Goal: Information Seeking & Learning: Learn about a topic

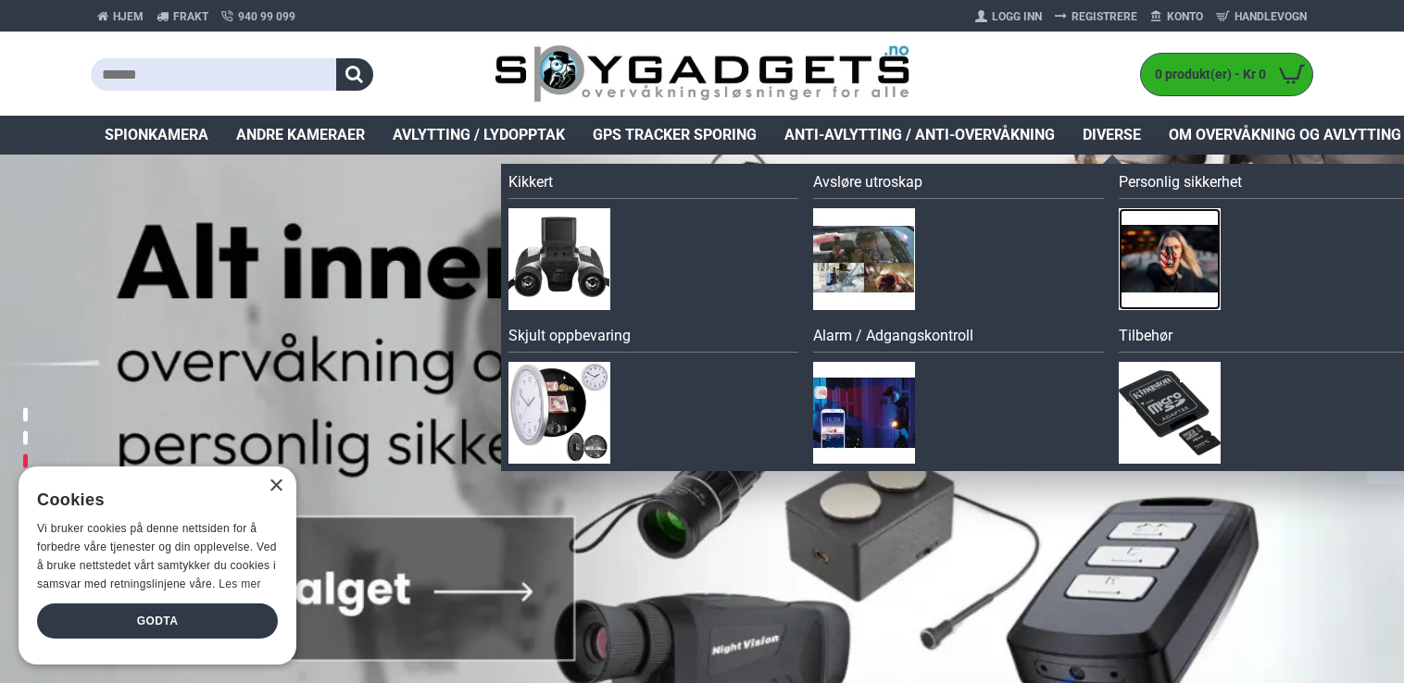
click at [1185, 243] on img at bounding box center [1170, 259] width 102 height 102
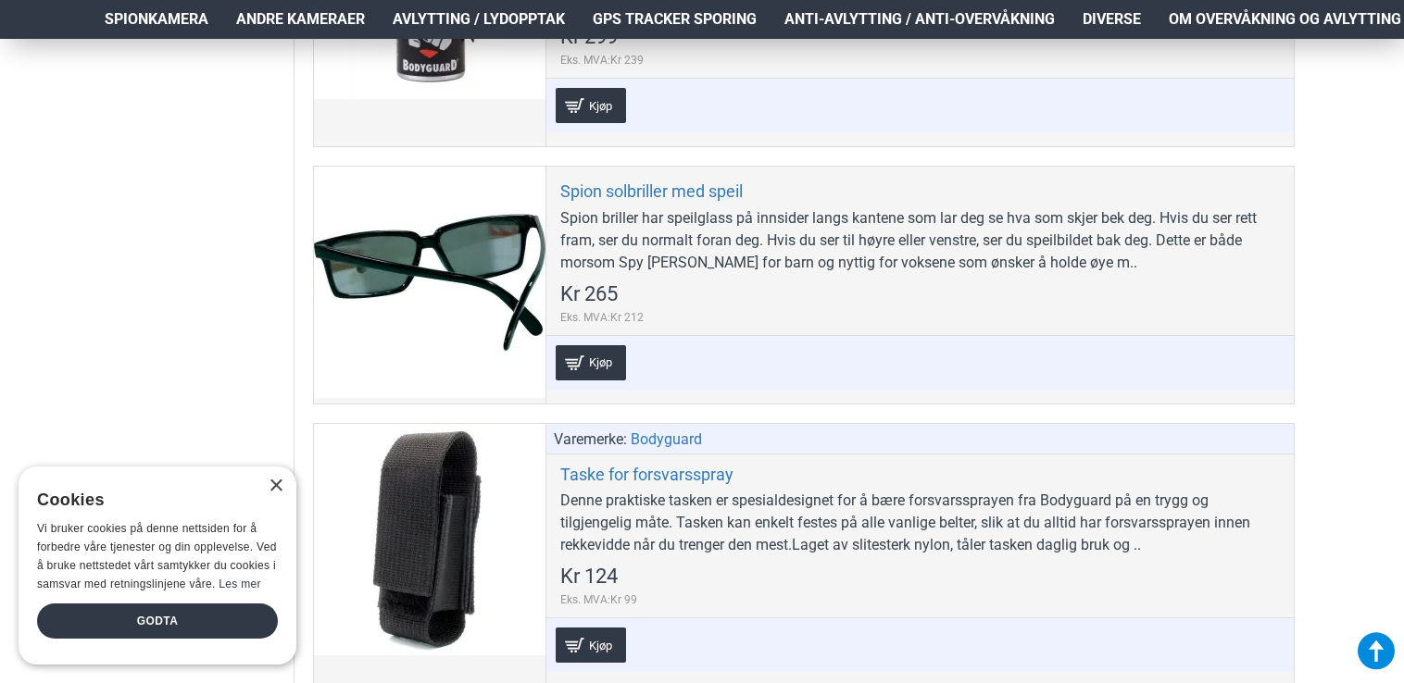
scroll to position [1926, 0]
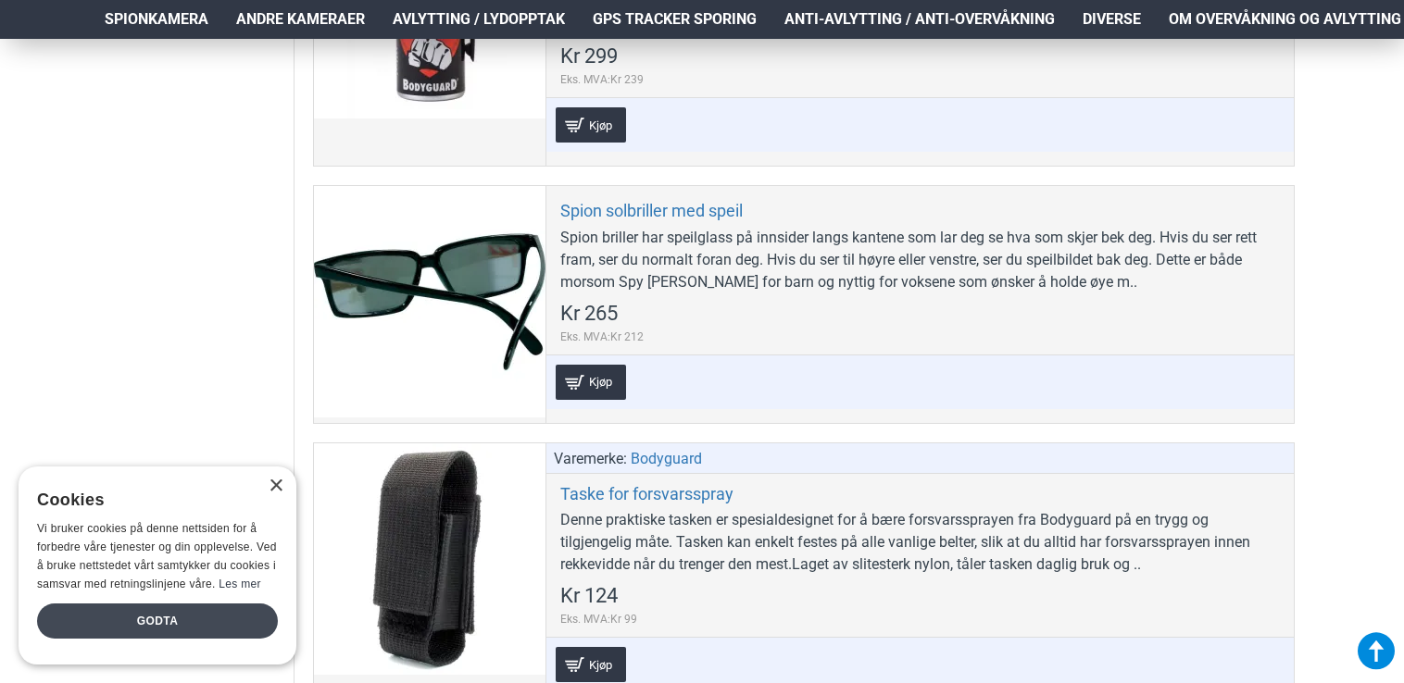
click at [141, 629] on div "Godta" at bounding box center [157, 621] width 241 height 35
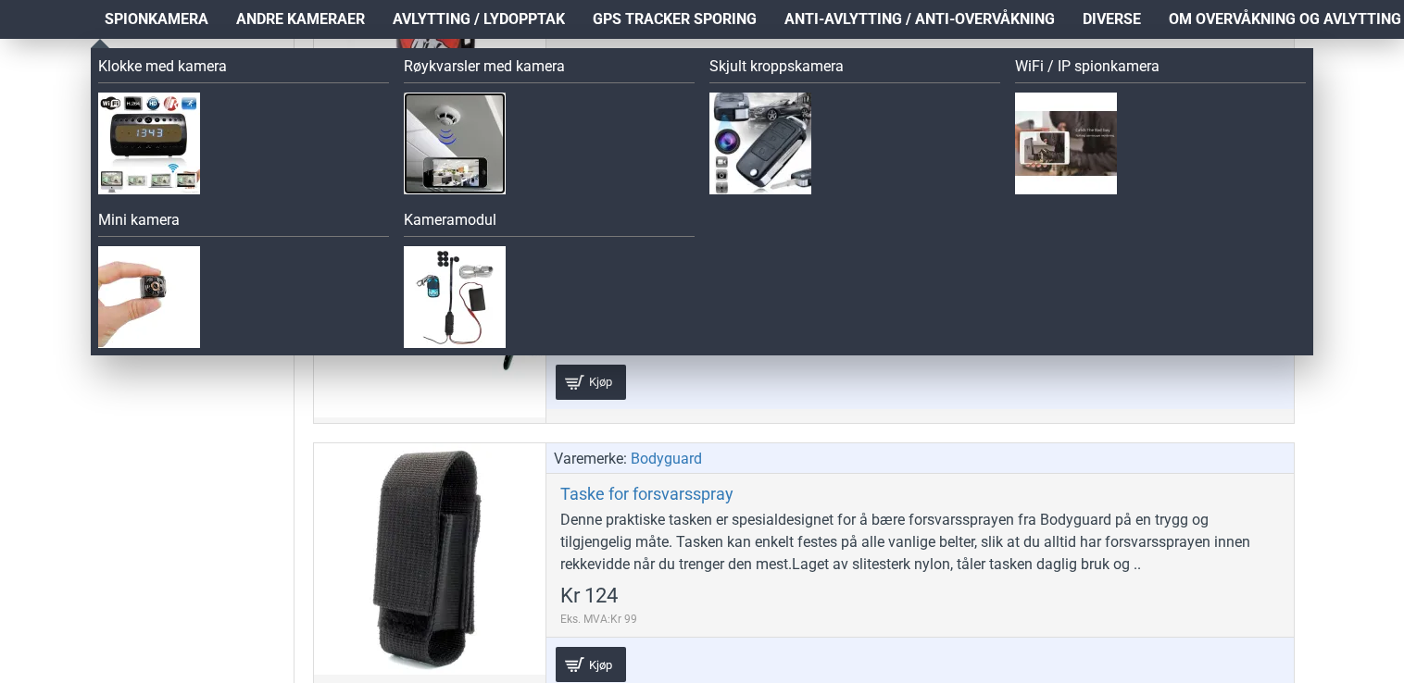
click at [447, 124] on img at bounding box center [455, 144] width 102 height 102
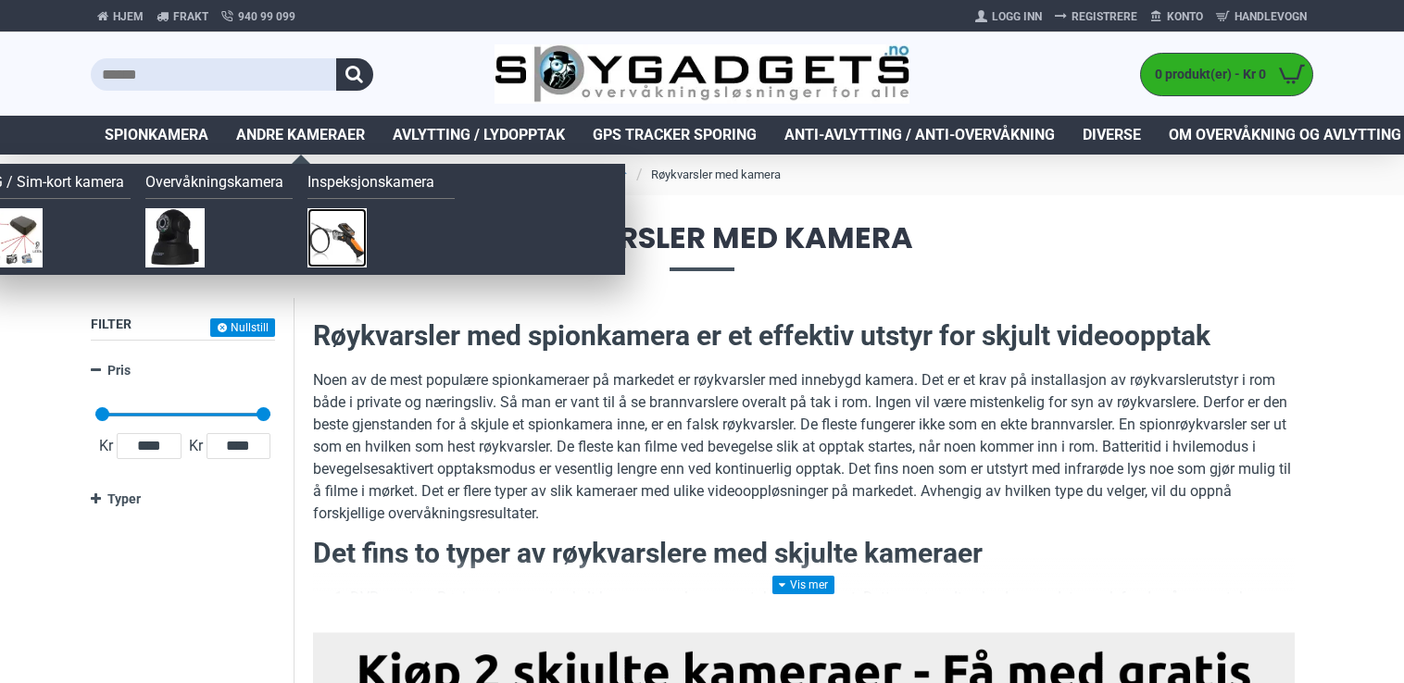
click at [335, 226] on img at bounding box center [336, 237] width 59 height 59
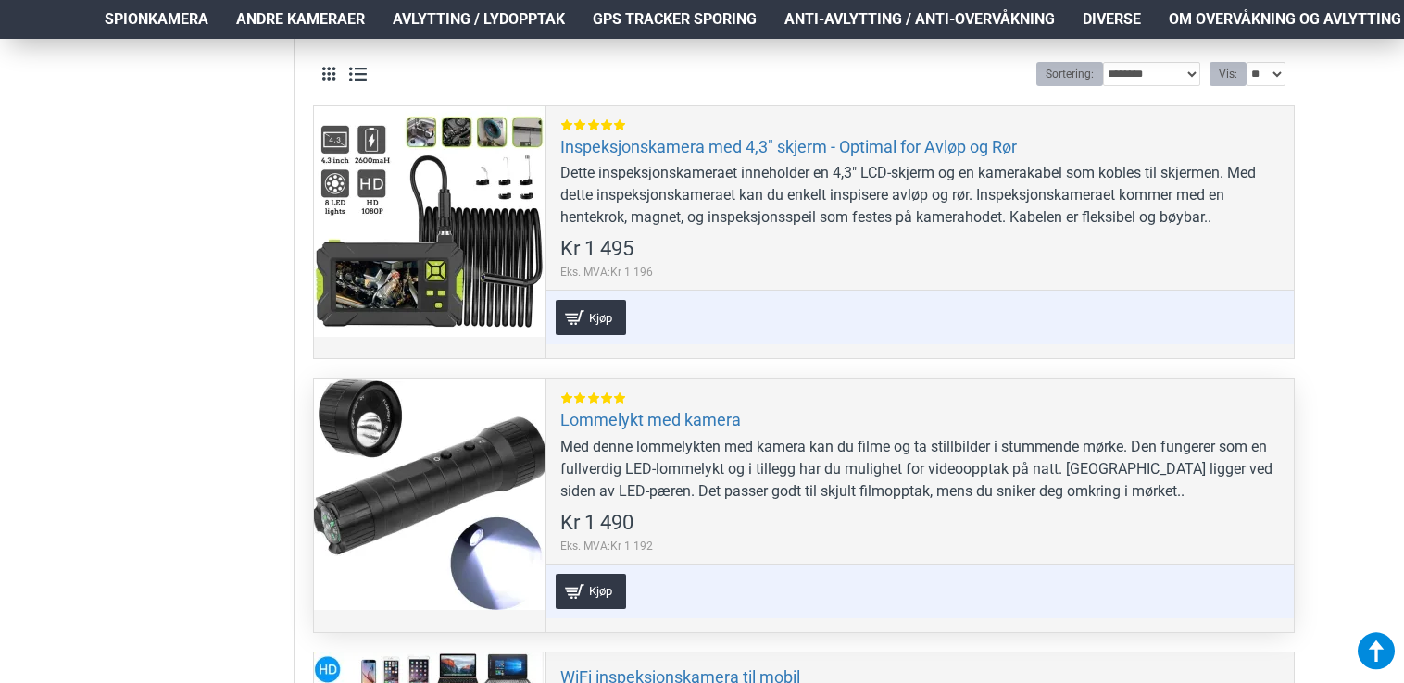
scroll to position [482, 0]
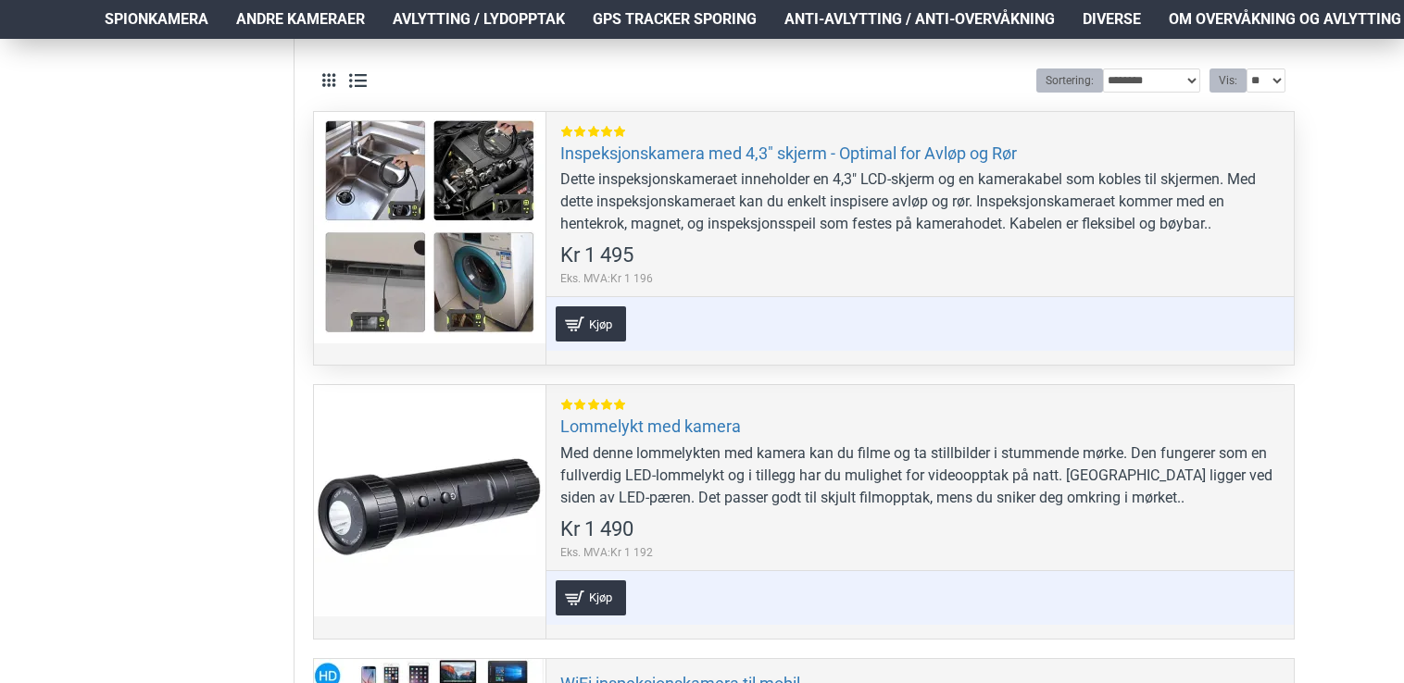
click at [434, 152] on div at bounding box center [430, 228] width 232 height 232
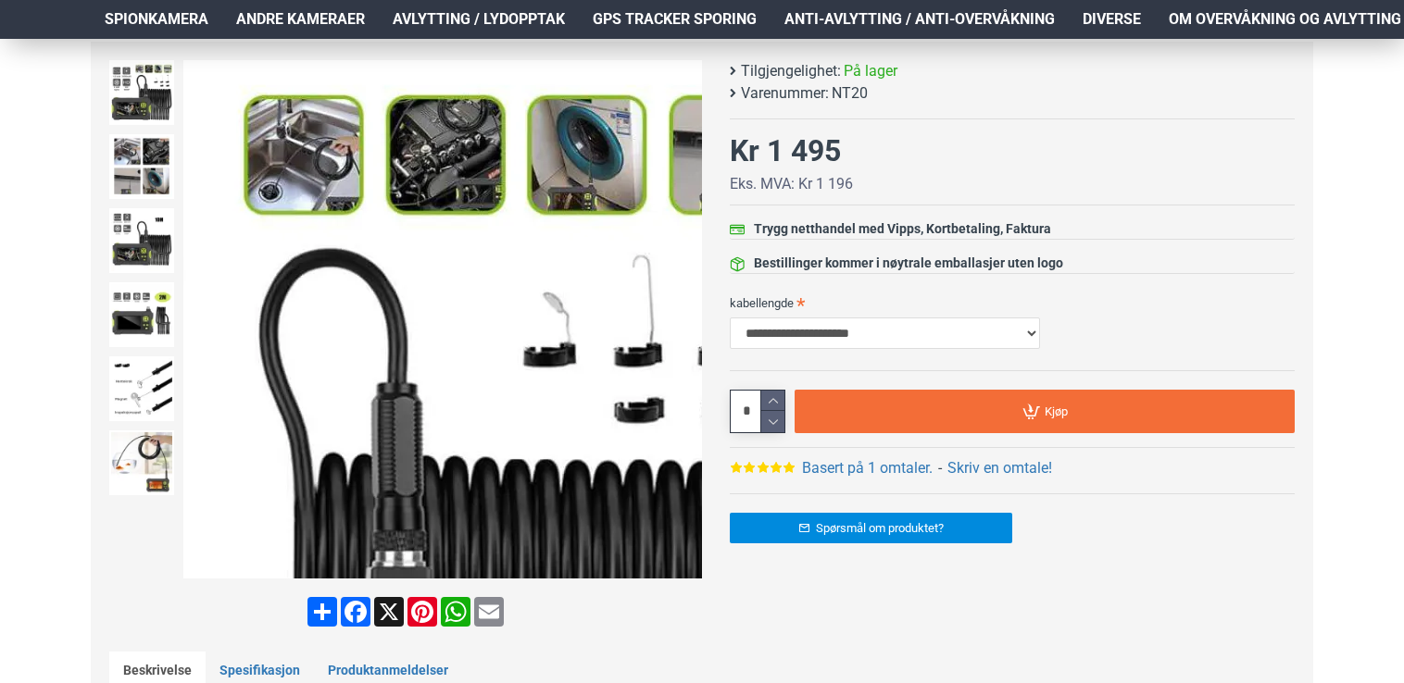
scroll to position [259, 0]
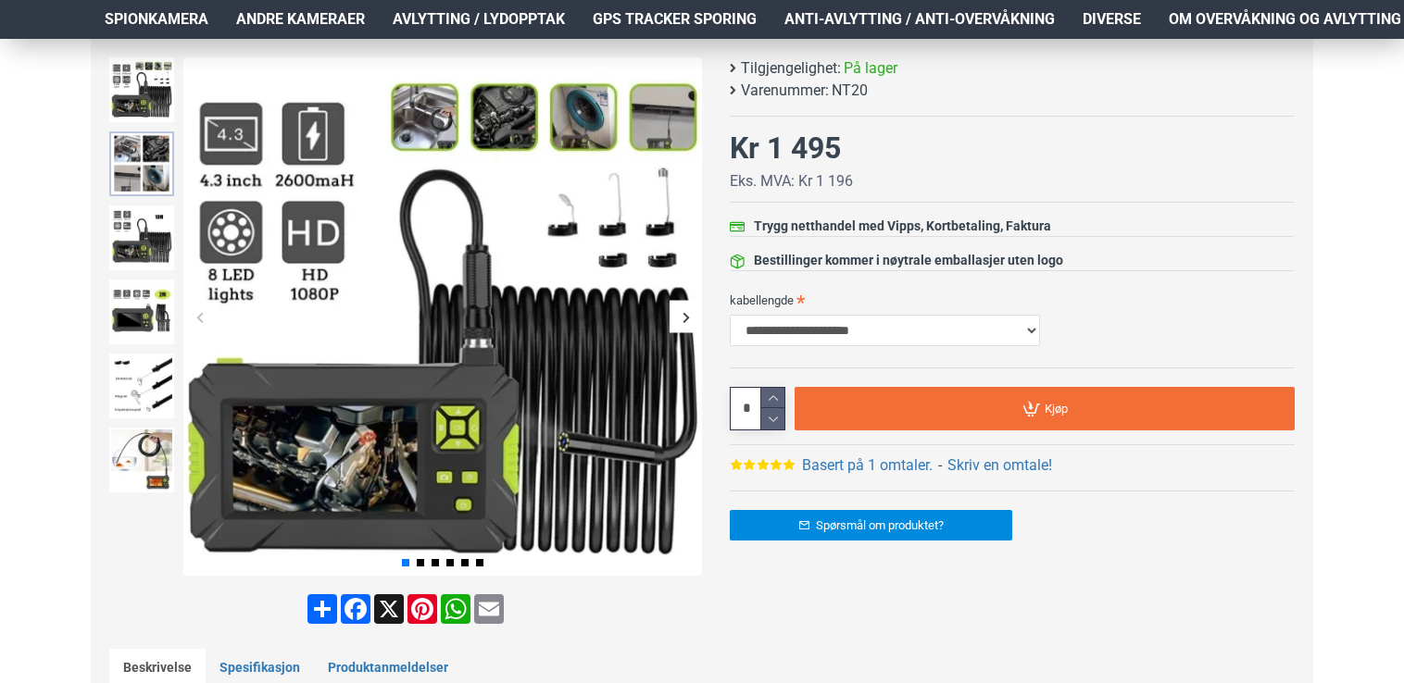
click at [137, 154] on img at bounding box center [141, 163] width 65 height 65
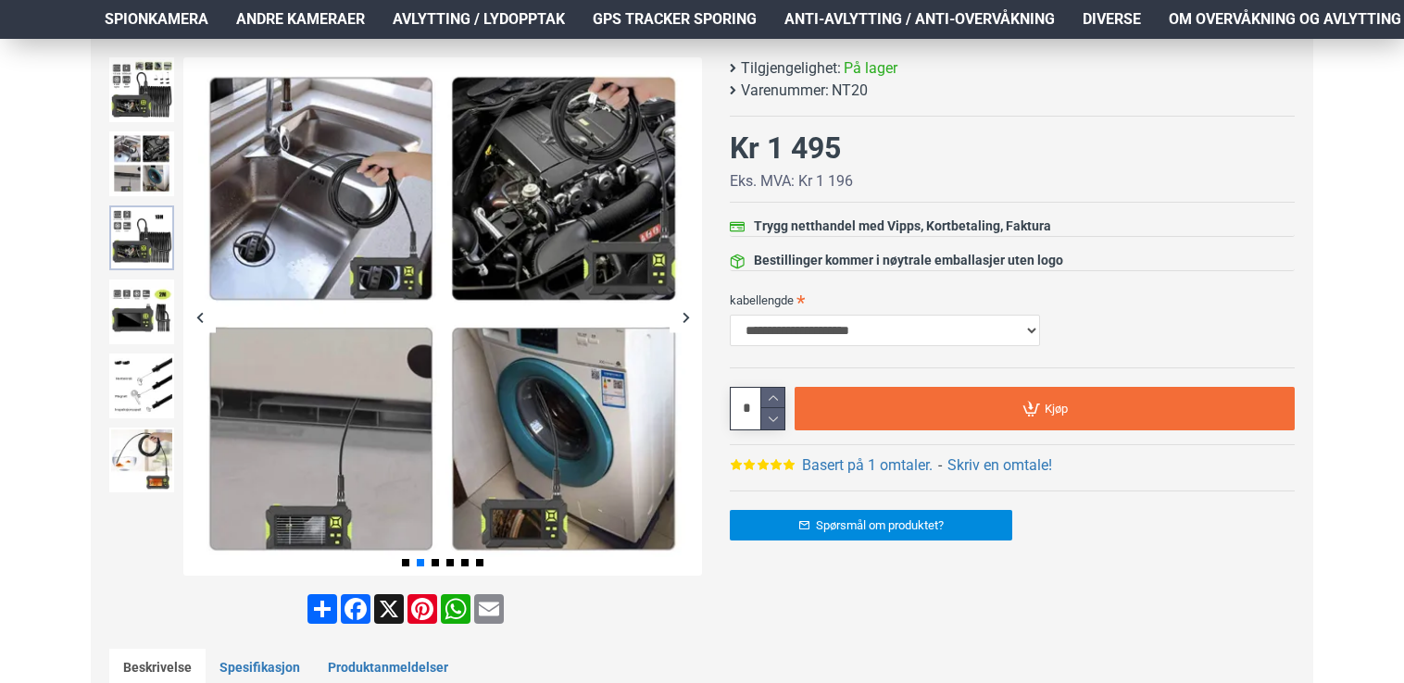
click at [136, 223] on img at bounding box center [141, 238] width 65 height 65
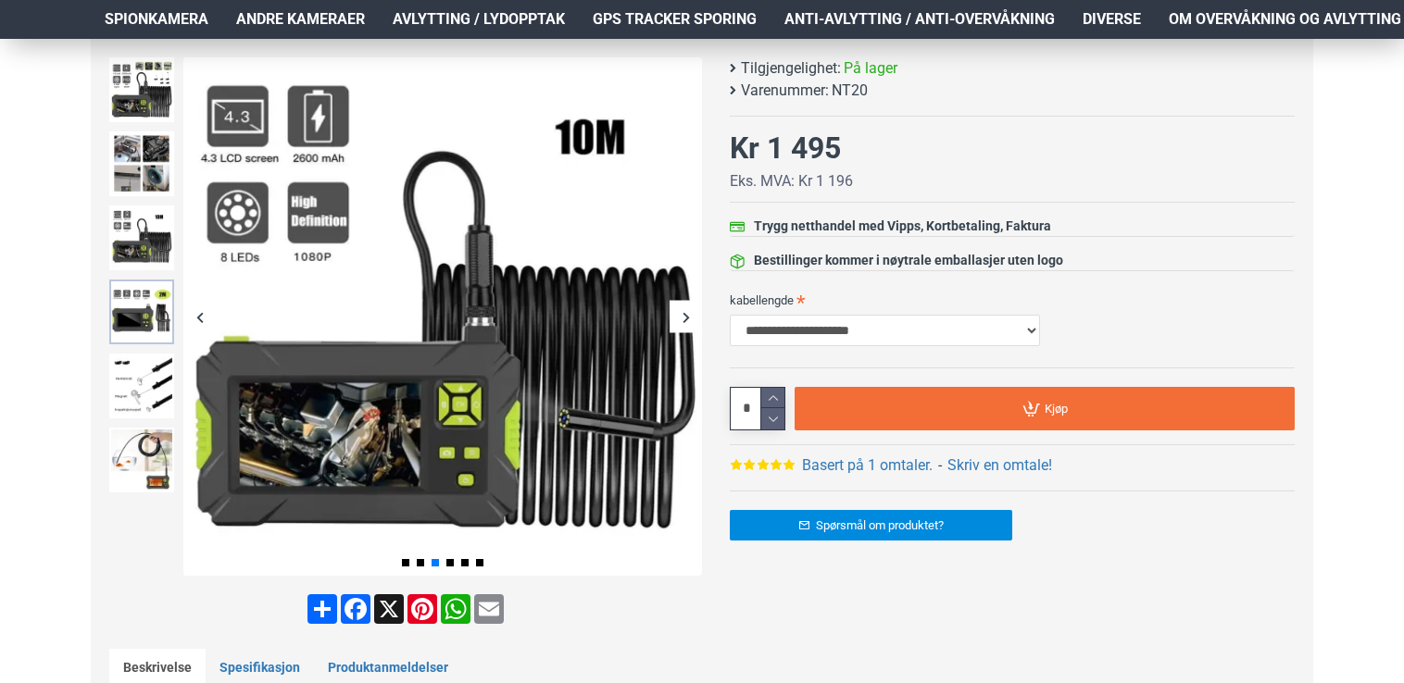
click at [140, 300] on img at bounding box center [141, 312] width 65 height 65
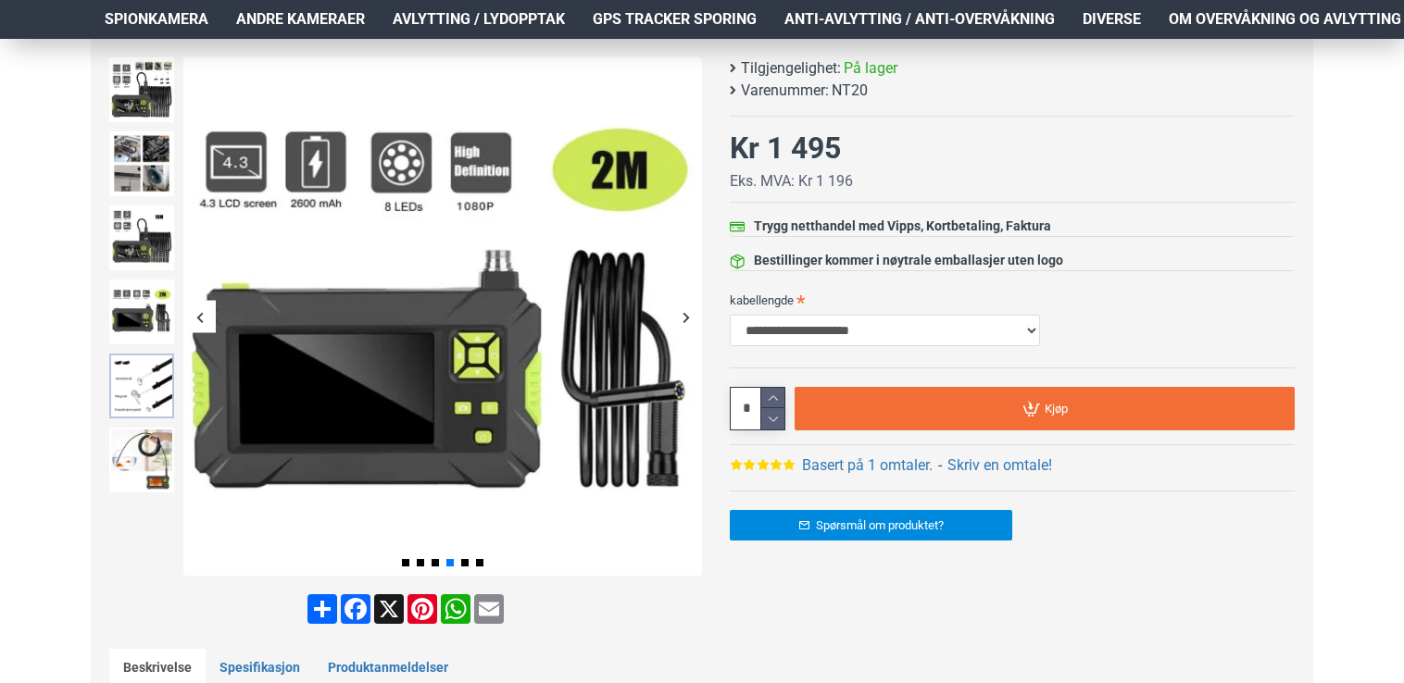
click at [148, 369] on img at bounding box center [141, 386] width 65 height 65
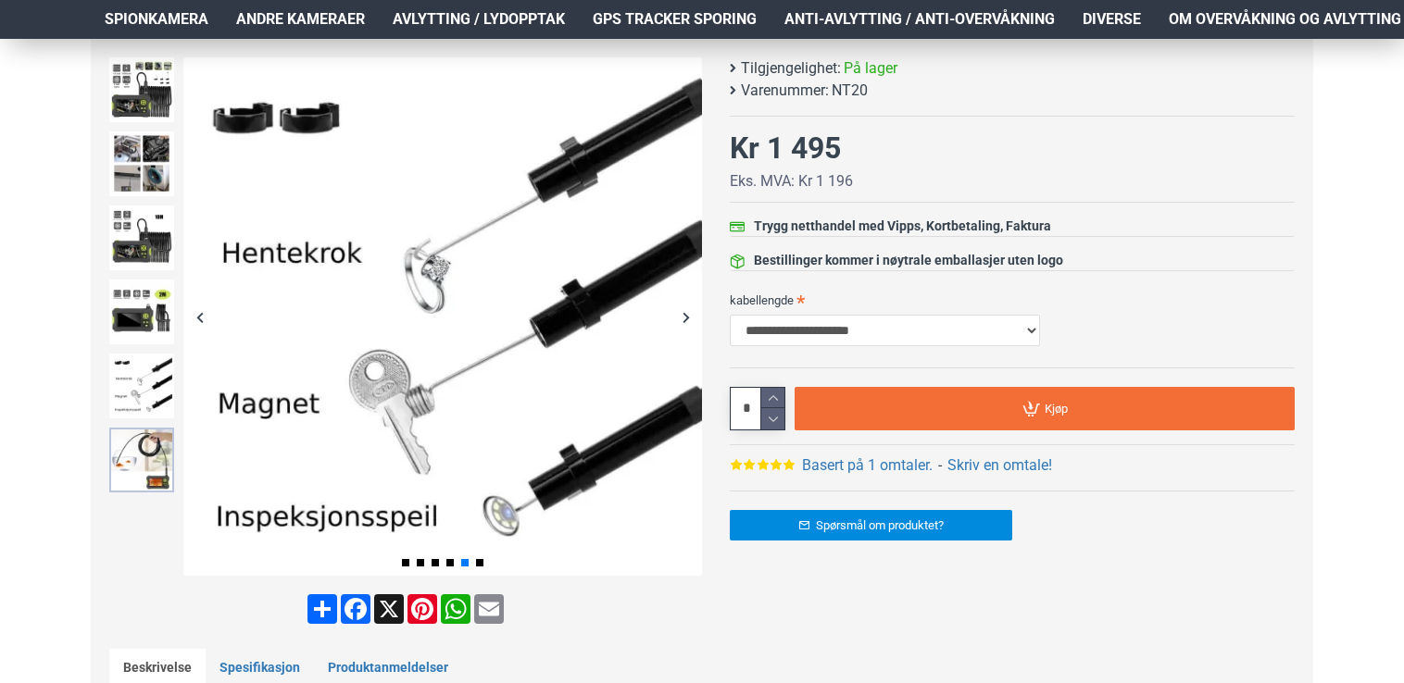
click at [137, 450] on img at bounding box center [141, 460] width 65 height 65
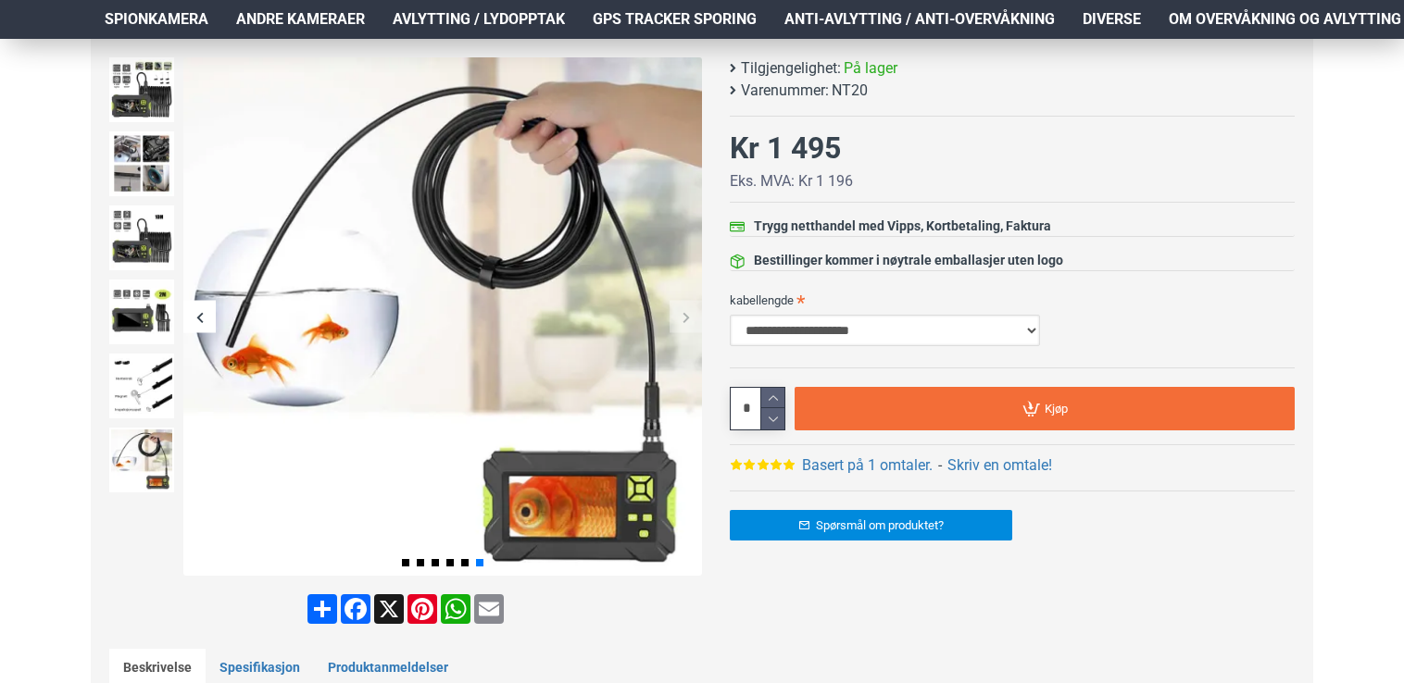
click at [1030, 327] on select "**********" at bounding box center [885, 330] width 310 height 31
select select "**"
click at [730, 315] on select "**********" at bounding box center [885, 330] width 310 height 31
click at [1211, 24] on span "Om overvåkning og avlytting" at bounding box center [1285, 19] width 232 height 22
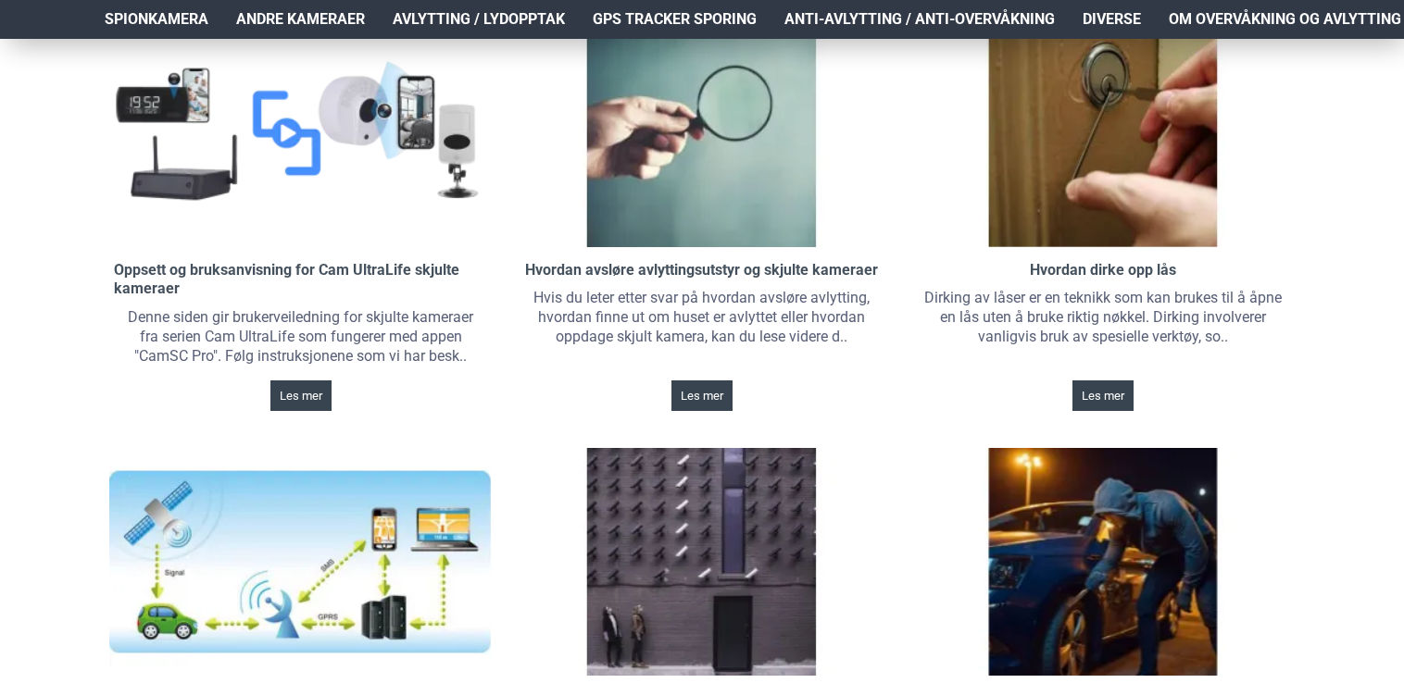
scroll to position [712, 0]
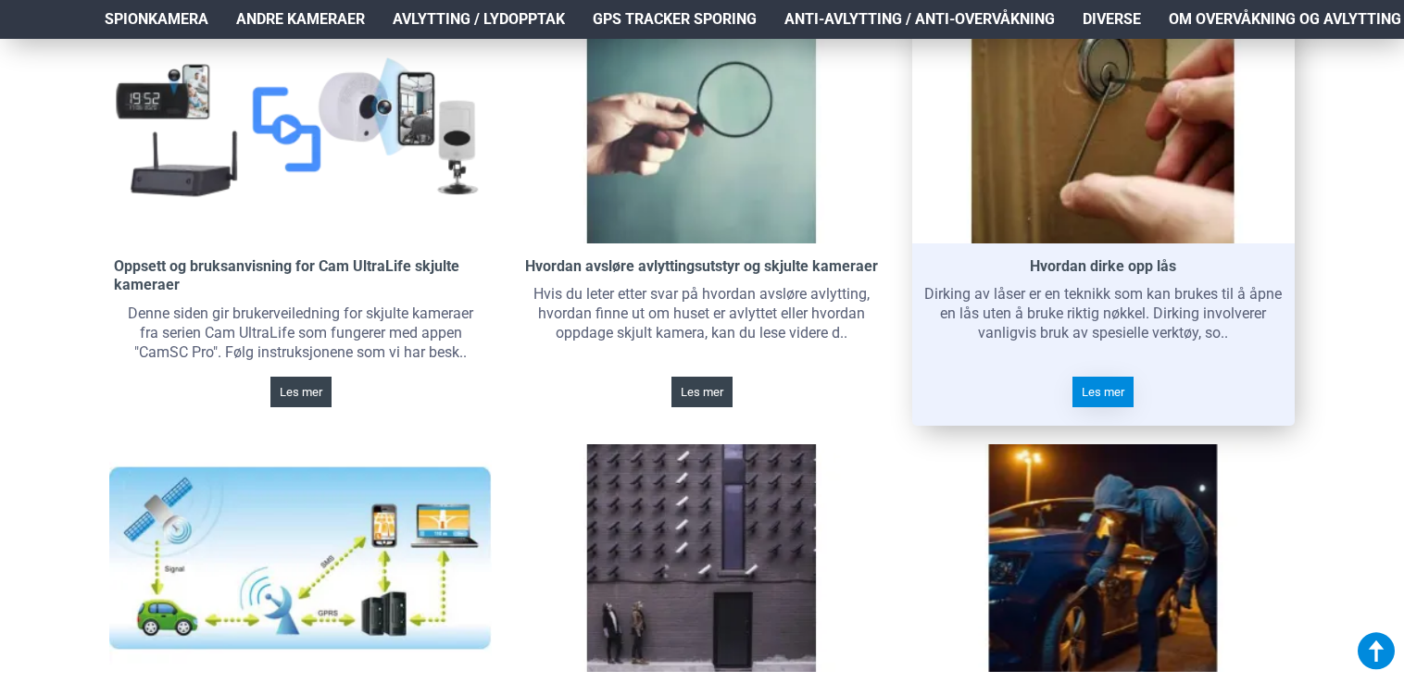
click at [1102, 387] on span "Les mer" at bounding box center [1103, 392] width 43 height 12
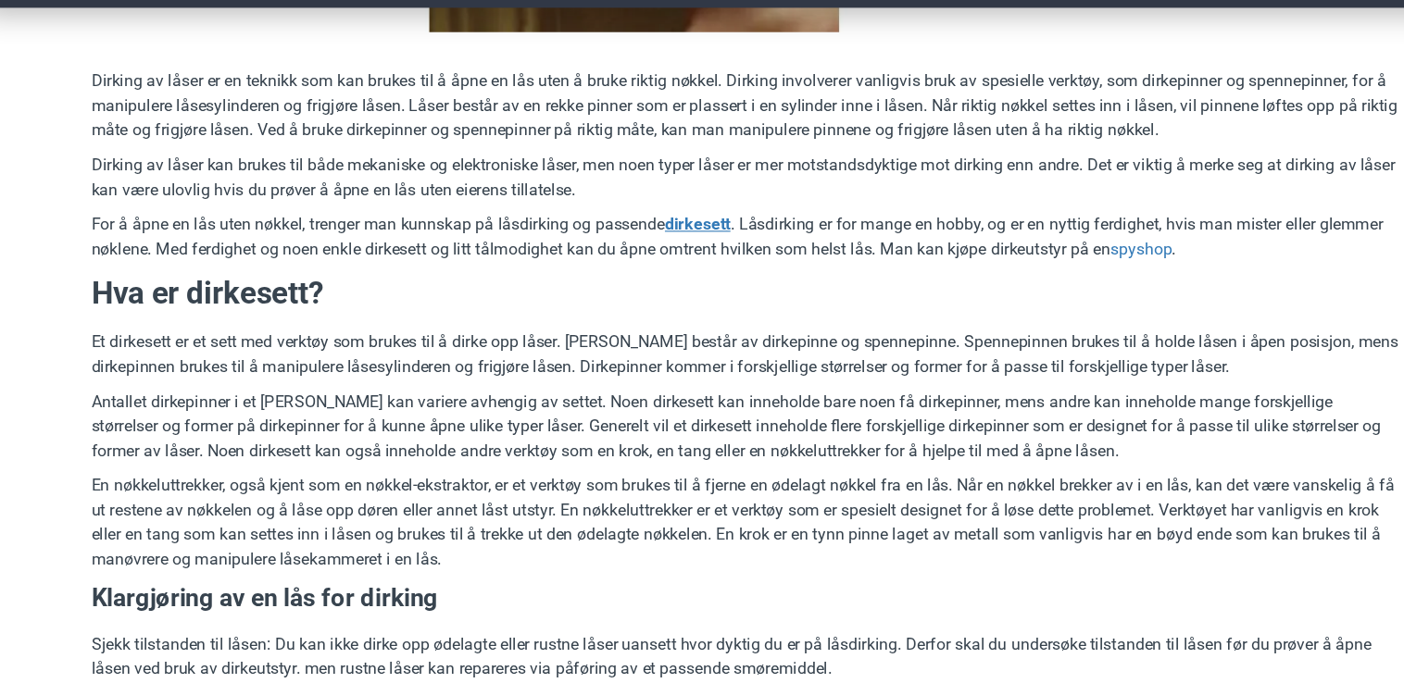
scroll to position [626, 0]
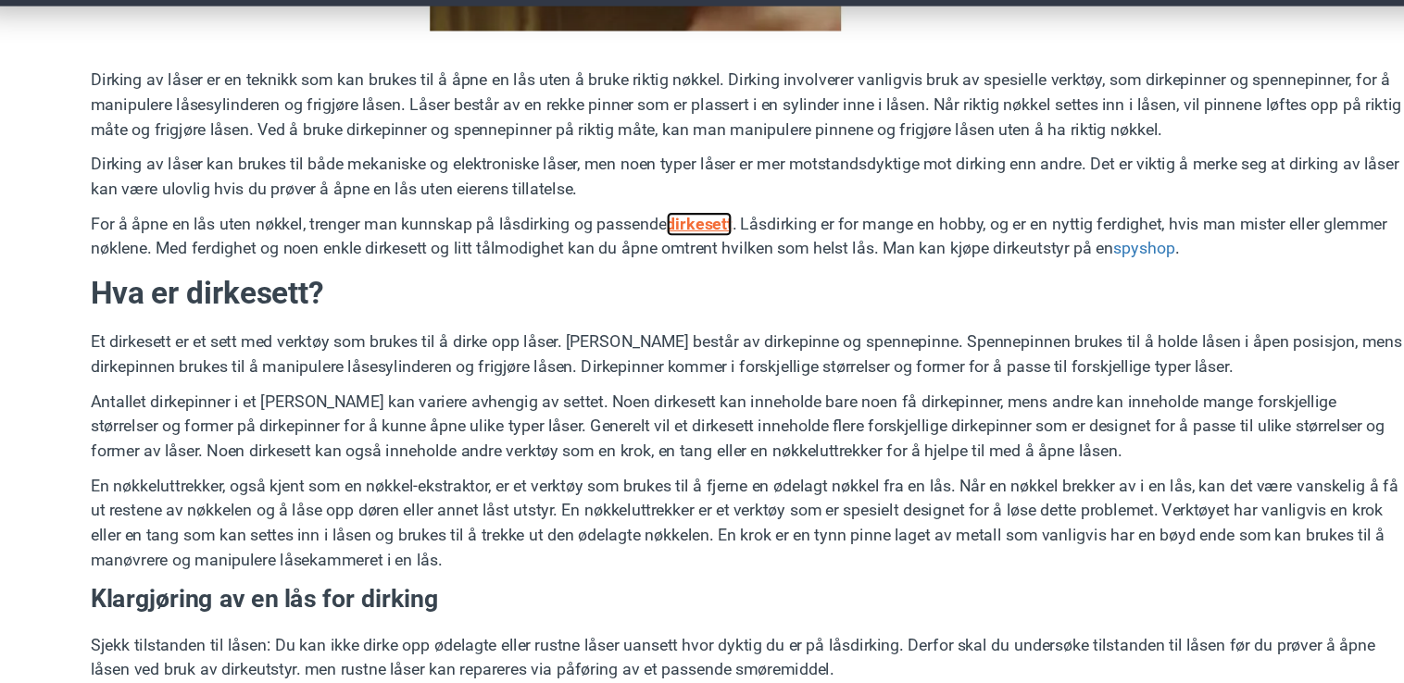
click at [664, 228] on u "dirkesett" at bounding box center [657, 235] width 59 height 18
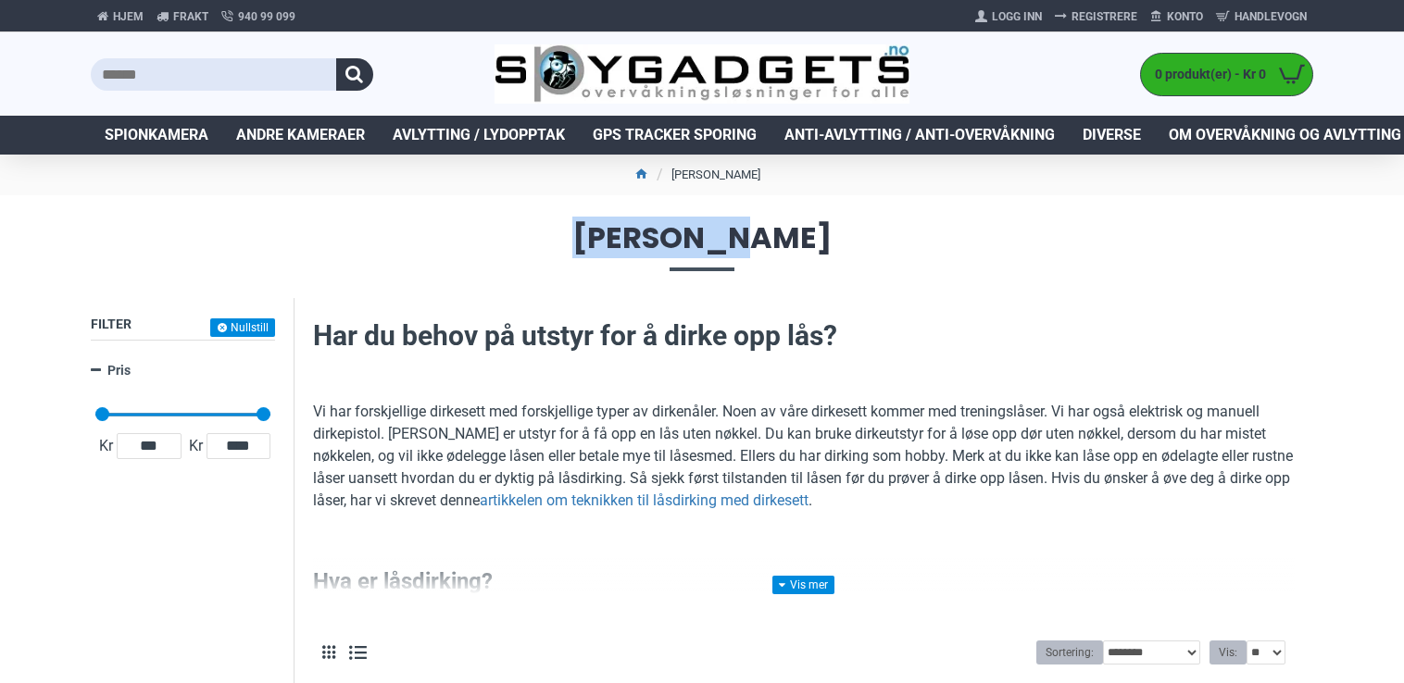
drag, startPoint x: 782, startPoint y: 239, endPoint x: 622, endPoint y: 233, distance: 160.3
click at [622, 233] on span "[PERSON_NAME]" at bounding box center [702, 246] width 1222 height 47
copy span "[PERSON_NAME]"
